Goal: Task Accomplishment & Management: Use online tool/utility

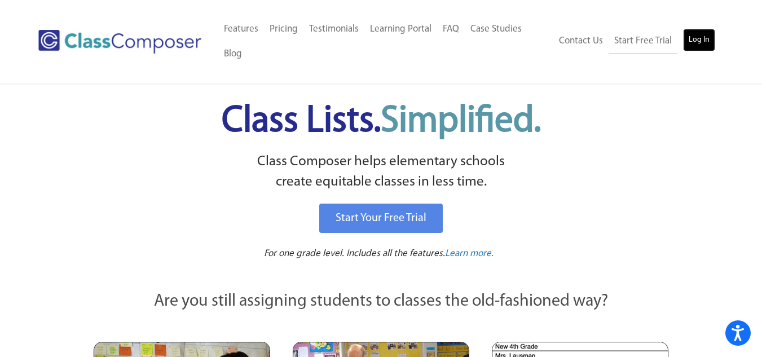
click at [696, 42] on link "Log In" at bounding box center [699, 40] width 32 height 23
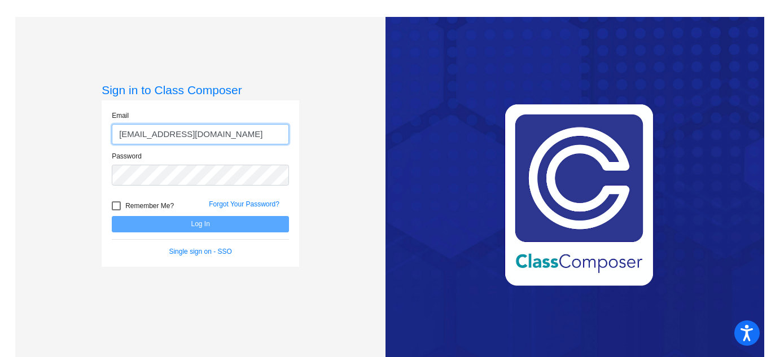
type input "[EMAIL_ADDRESS][DOMAIN_NAME]"
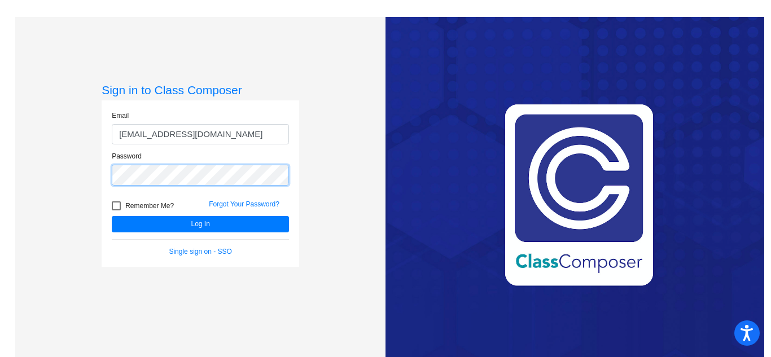
click at [112, 216] on button "Log In" at bounding box center [200, 224] width 177 height 16
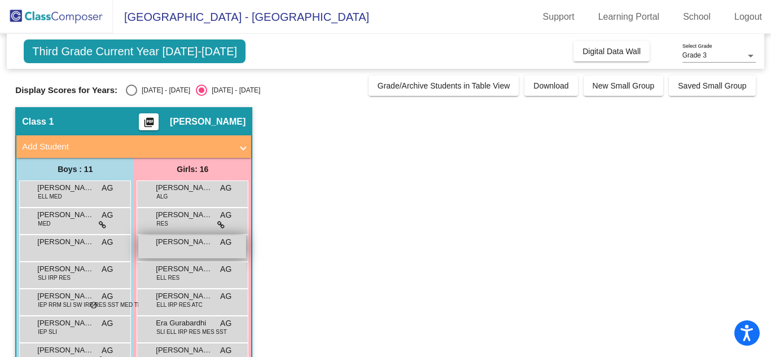
click at [201, 245] on span "[PERSON_NAME] [PERSON_NAME]" at bounding box center [184, 241] width 56 height 11
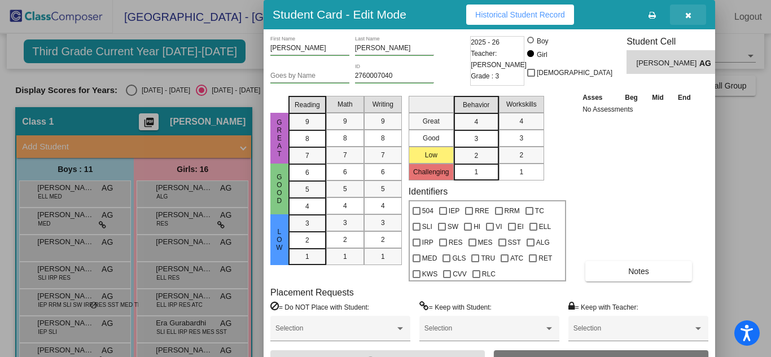
click at [687, 14] on icon "button" at bounding box center [688, 15] width 6 height 8
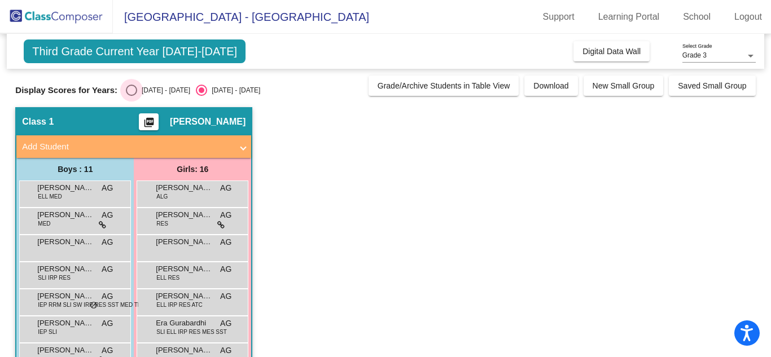
click at [130, 91] on div "Select an option" at bounding box center [131, 90] width 11 height 11
click at [131, 96] on input "[DATE] - [DATE]" at bounding box center [131, 96] width 1 height 1
radio input "true"
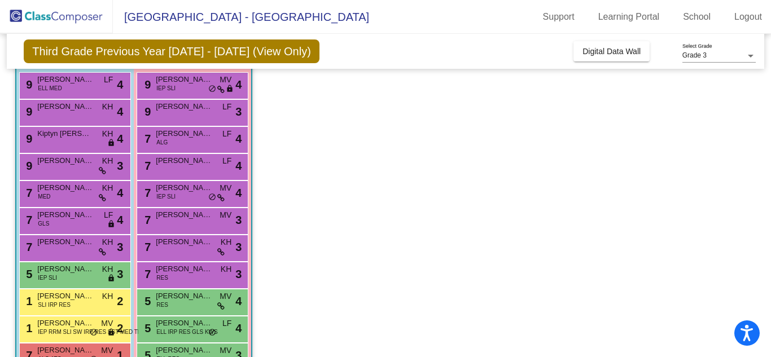
scroll to position [113, 0]
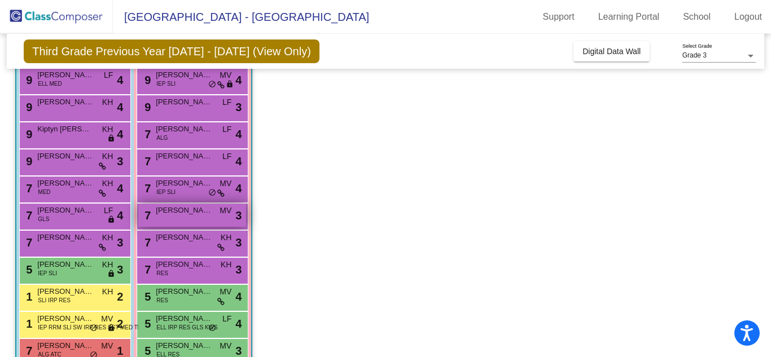
click at [203, 221] on div "7 [PERSON_NAME] [PERSON_NAME] lock do_not_disturb_alt 3" at bounding box center [192, 215] width 108 height 23
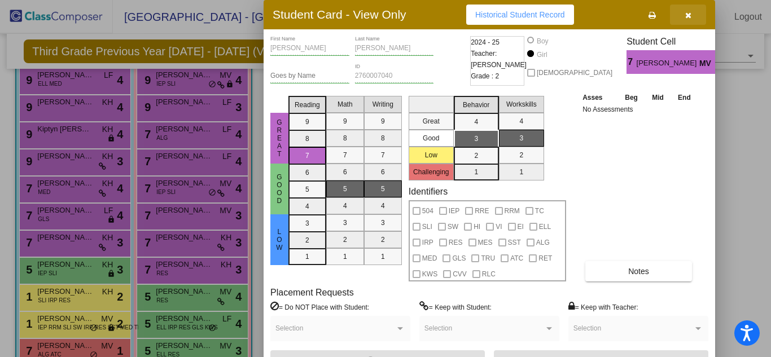
click at [688, 22] on button "button" at bounding box center [688, 15] width 36 height 20
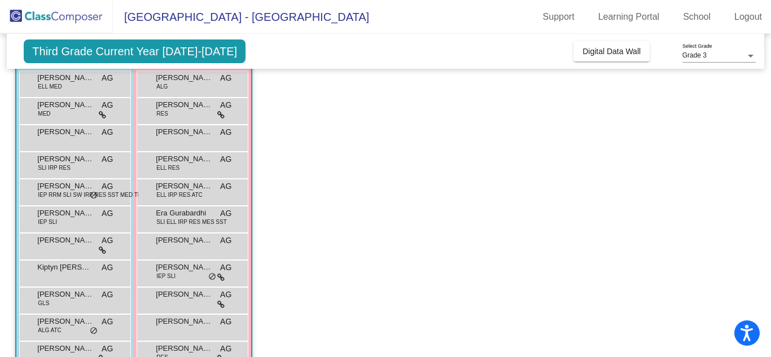
scroll to position [101, 0]
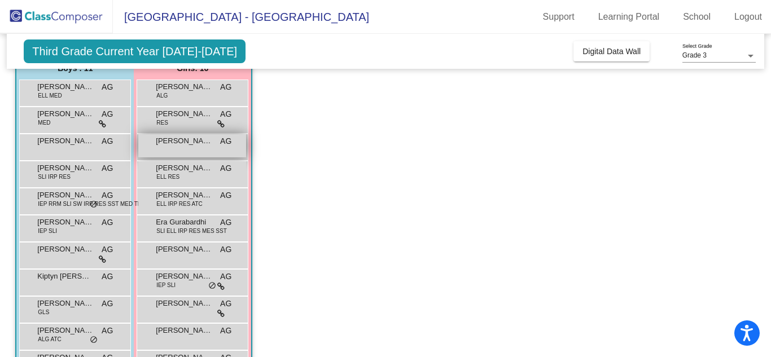
click at [217, 148] on div "[PERSON_NAME] [PERSON_NAME] lock do_not_disturb_alt" at bounding box center [192, 145] width 108 height 23
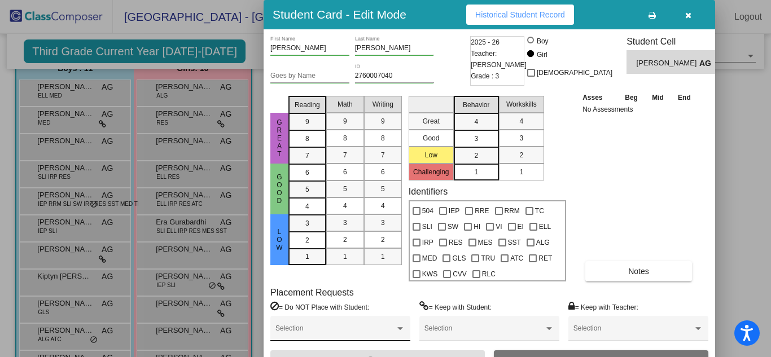
click at [375, 333] on span at bounding box center [335, 332] width 120 height 8
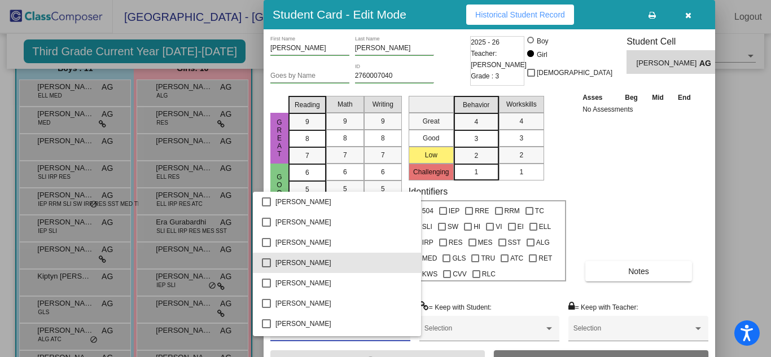
scroll to position [131, 0]
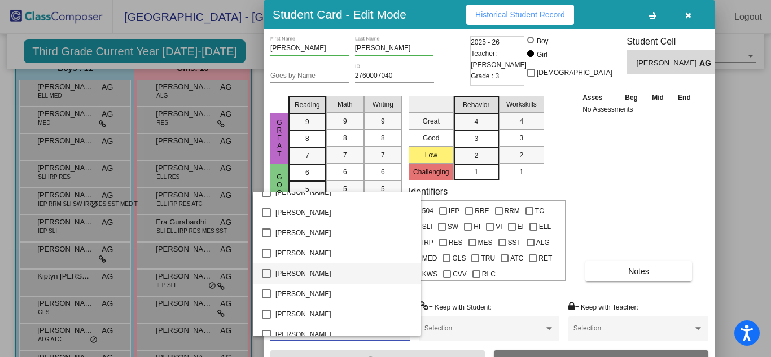
click at [267, 276] on mat-pseudo-checkbox at bounding box center [266, 273] width 9 height 9
click at [634, 229] on div at bounding box center [385, 178] width 771 height 357
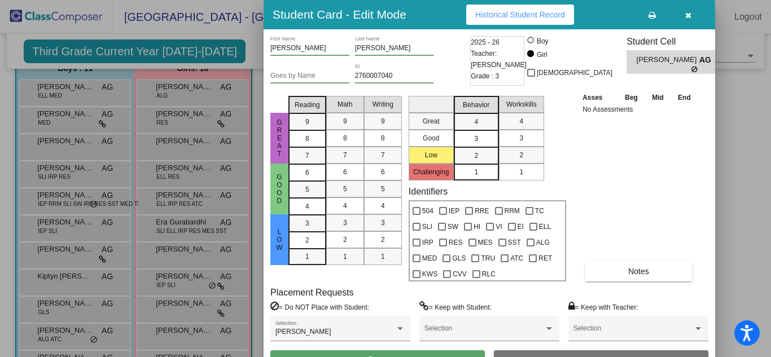
click at [688, 19] on icon "button" at bounding box center [688, 15] width 6 height 8
